Goal: Information Seeking & Learning: Learn about a topic

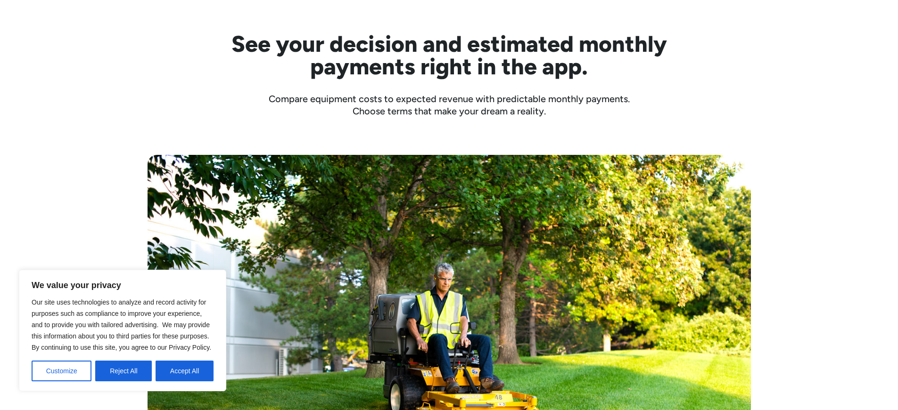
scroll to position [330, 0]
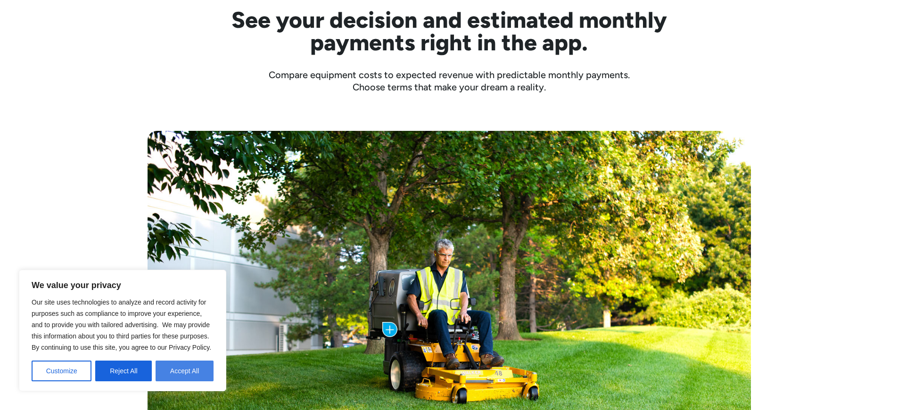
click at [199, 374] on button "Accept All" at bounding box center [185, 371] width 58 height 21
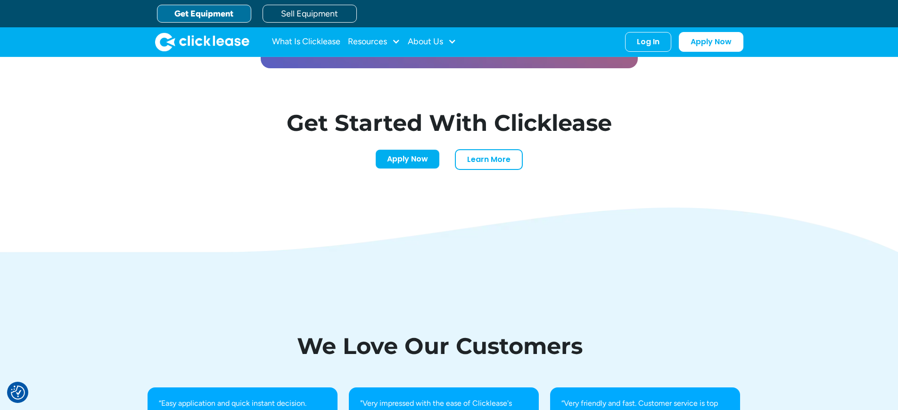
scroll to position [2921, 0]
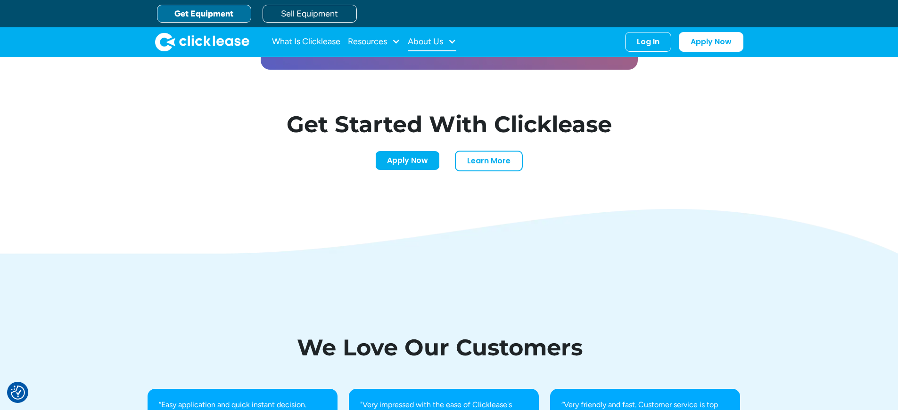
click at [430, 35] on div "About Us" at bounding box center [432, 42] width 49 height 19
click at [434, 70] on link "About Us" at bounding box center [433, 72] width 41 height 17
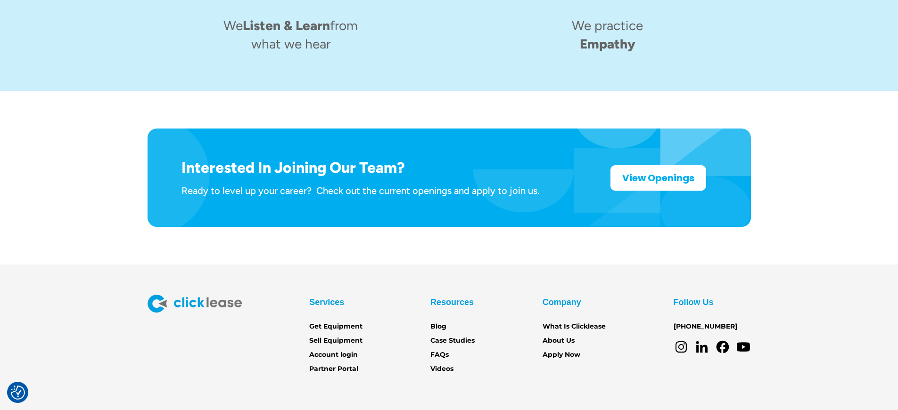
scroll to position [1486, 0]
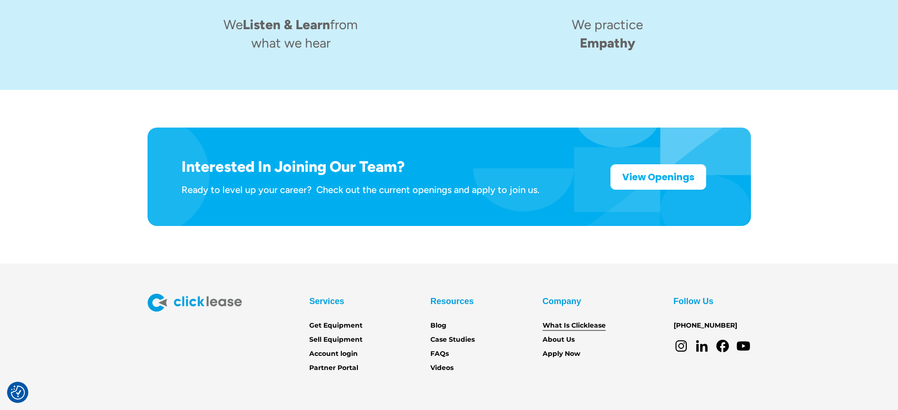
click at [564, 321] on link "What Is Clicklease" at bounding box center [573, 326] width 63 height 10
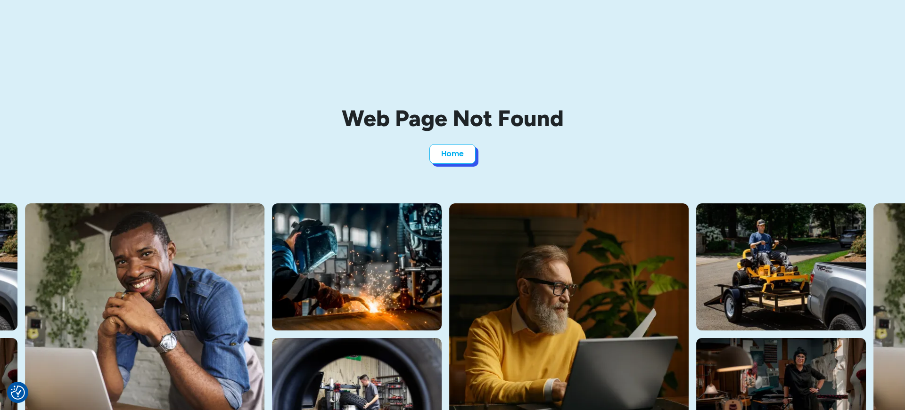
click at [449, 153] on link "Home" at bounding box center [452, 154] width 46 height 20
